Goal: Transaction & Acquisition: Purchase product/service

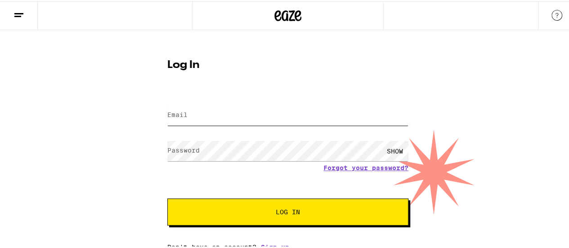
click at [258, 110] on input "Email" at bounding box center [287, 114] width 241 height 20
type input "[PERSON_NAME][EMAIL_ADDRESS][DOMAIN_NAME]"
click at [167, 197] on button "Log In" at bounding box center [287, 210] width 241 height 27
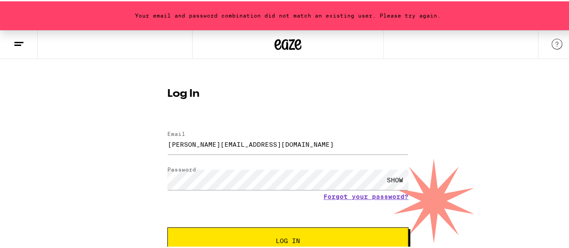
click at [190, 160] on form "Email Email [PERSON_NAME][EMAIL_ADDRESS][DOMAIN_NAME] Password Password SHOW Fo…" at bounding box center [287, 187] width 241 height 132
click at [95, 179] on div "Your email and password combination did not match an existing user. Please try …" at bounding box center [288, 153] width 576 height 249
click at [167, 226] on button "Log In" at bounding box center [287, 239] width 241 height 27
click at [130, 174] on div "Your email and password combination did not match an existing user. Please try …" at bounding box center [288, 153] width 576 height 249
click at [167, 226] on button "Log In" at bounding box center [287, 239] width 241 height 27
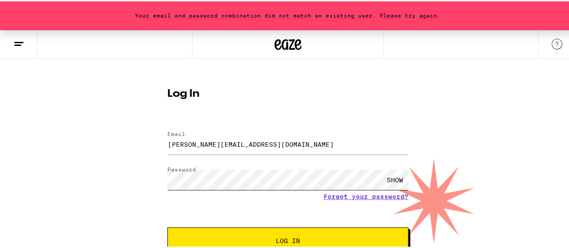
click at [138, 159] on div "Your email and password combination did not match an existing user. Please try …" at bounding box center [288, 153] width 576 height 249
click at [167, 226] on button "Log In" at bounding box center [287, 239] width 241 height 27
click at [112, 171] on div "Your email and password combination did not match an existing user. Please try …" at bounding box center [288, 153] width 576 height 249
click at [167, 226] on button "Log In" at bounding box center [287, 239] width 241 height 27
click at [117, 172] on div "Your email and password combination did not match an existing user. Please try …" at bounding box center [288, 153] width 576 height 249
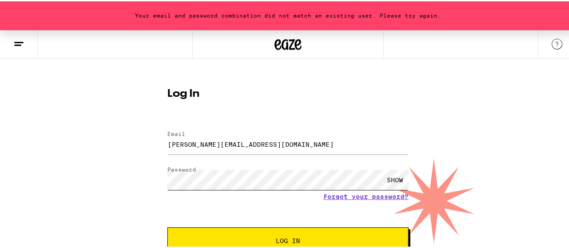
click at [167, 226] on button "Log In" at bounding box center [287, 239] width 241 height 27
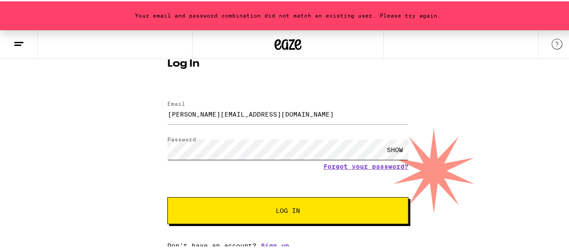
click at [75, 140] on div "Your email and password combination did not match an existing user. Please try …" at bounding box center [288, 123] width 576 height 249
click at [167, 196] on button "Log In" at bounding box center [287, 209] width 241 height 27
click at [144, 136] on div "Your email and password combination did not match an existing user. Please try …" at bounding box center [288, 123] width 576 height 249
click at [167, 196] on button "Log In" at bounding box center [287, 209] width 241 height 27
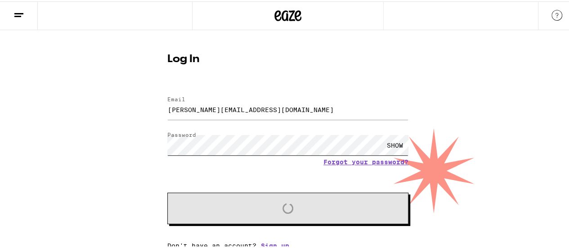
scroll to position [3, 0]
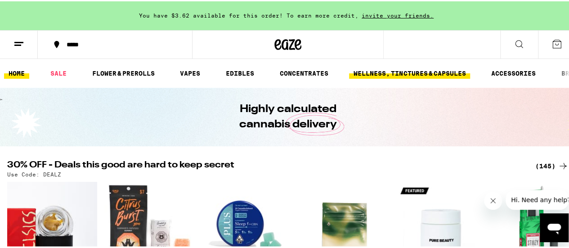
click at [425, 75] on link "WELLNESS, TINCTURES & CAPSULES" at bounding box center [409, 72] width 121 height 11
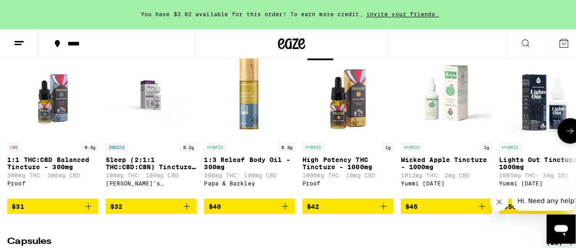
scroll to position [532, 0]
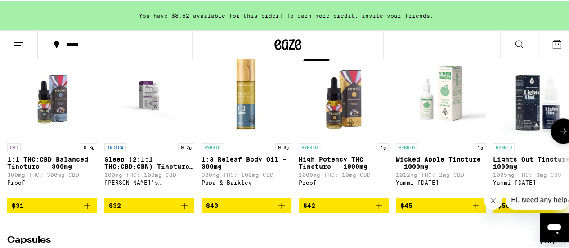
click at [49, 169] on p "1:1 THC:CBD Balanced Tincture - 300mg" at bounding box center [52, 161] width 90 height 14
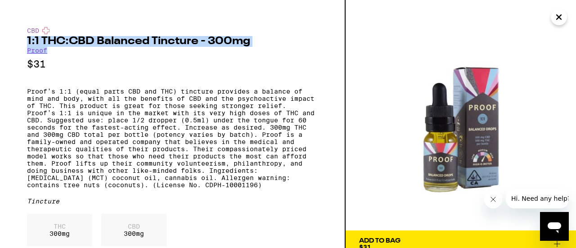
drag, startPoint x: 52, startPoint y: 55, endPoint x: 22, endPoint y: 46, distance: 31.2
click at [22, 46] on div "CBD 1:1 THC:CBD Balanced Tincture - 300mg Proof $31 Proof’s 1:1 (equal parts CB…" at bounding box center [173, 124] width 346 height 248
copy div "1:1 THC:CBD Balanced Tincture - 300mg Proof"
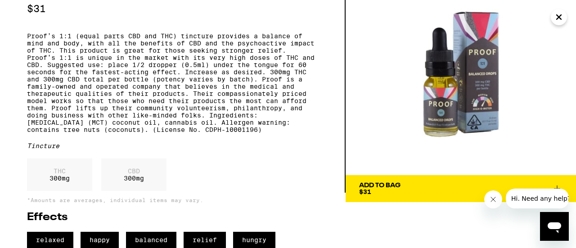
scroll to position [32, 0]
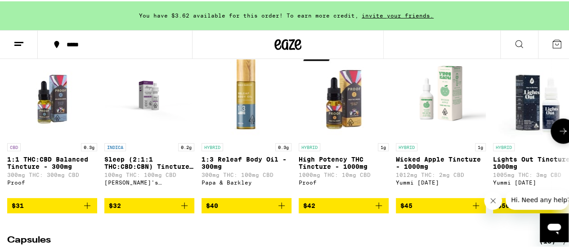
click at [449, 122] on img "Open page for Wicked Apple Tincture - 1000mg from Yummi Karma" at bounding box center [441, 92] width 90 height 90
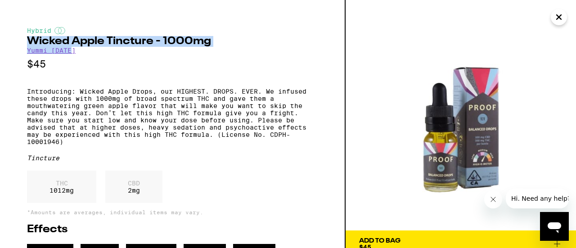
drag, startPoint x: 87, startPoint y: 51, endPoint x: 27, endPoint y: 45, distance: 60.6
click at [27, 45] on div "Hybrid Wicked Apple Tincture - 1000mg Yummi [DATE] $45 Introducing: Wicked Appl…" at bounding box center [172, 143] width 291 height 233
copy div "Wicked Apple Tincture - 1000mg Yummi [DATE]"
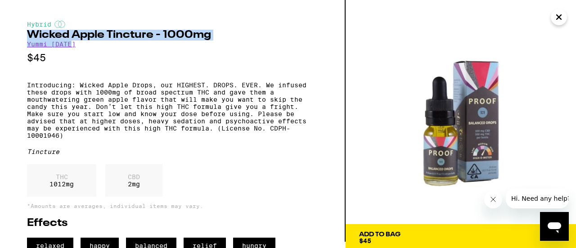
scroll to position [31, 0]
